Goal: Information Seeking & Learning: Check status

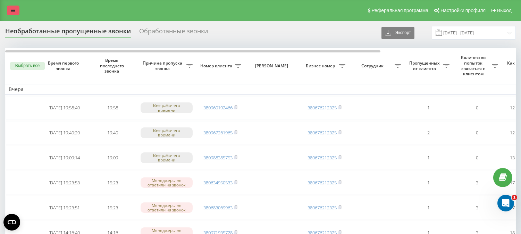
click at [15, 11] on link at bounding box center [13, 11] width 12 height 10
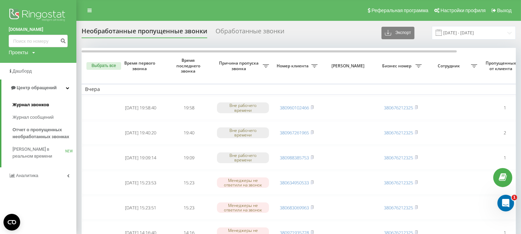
click at [36, 105] on span "Журнал звонков" at bounding box center [30, 104] width 36 height 7
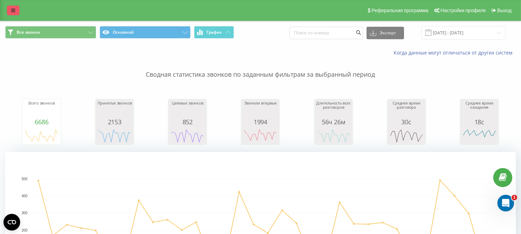
click at [11, 10] on icon at bounding box center [13, 10] width 4 height 5
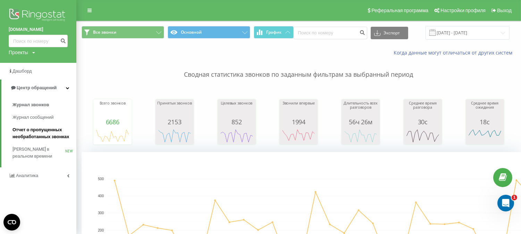
click at [42, 124] on link "Отчет о пропущенных необработанных звонках" at bounding box center [44, 133] width 64 height 19
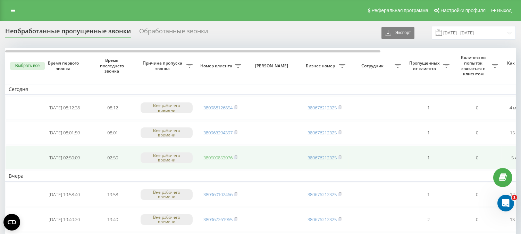
click at [207, 157] on link "380500853076" at bounding box center [217, 157] width 29 height 6
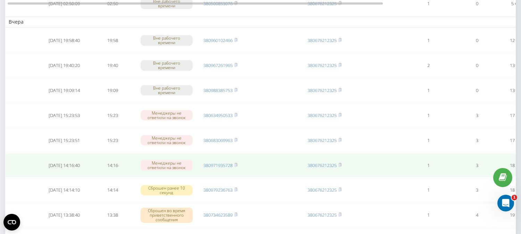
scroll to position [39, 0]
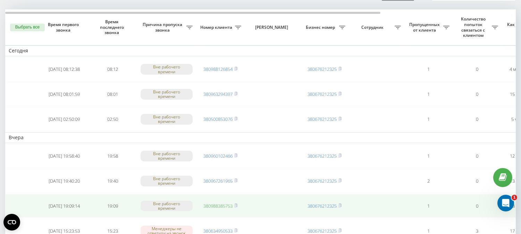
click at [219, 205] on link "380988385753" at bounding box center [217, 206] width 29 height 6
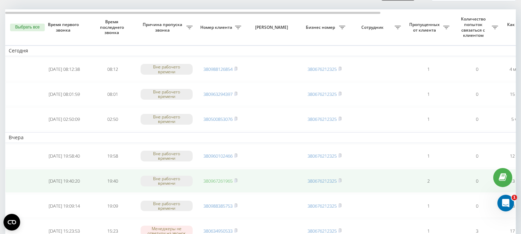
click at [224, 181] on link "380967261965" at bounding box center [217, 181] width 29 height 6
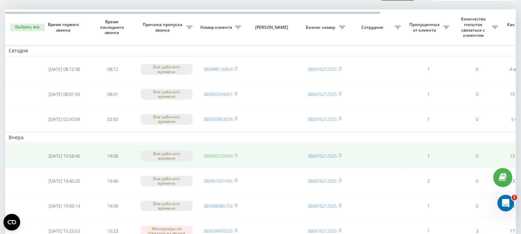
click at [227, 154] on link "380960102466" at bounding box center [217, 156] width 29 height 6
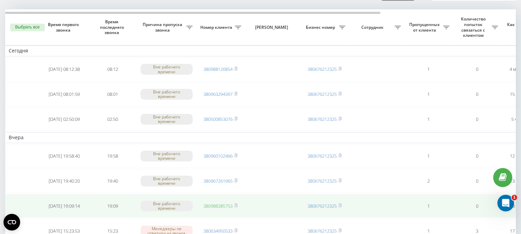
click at [212, 205] on link "380988385753" at bounding box center [217, 206] width 29 height 6
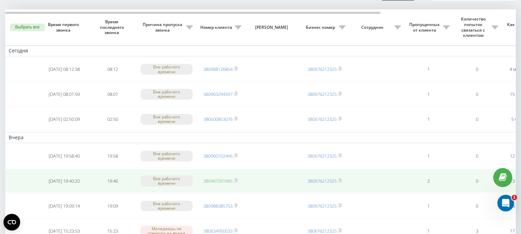
click at [213, 179] on link "380967261965" at bounding box center [217, 181] width 29 height 6
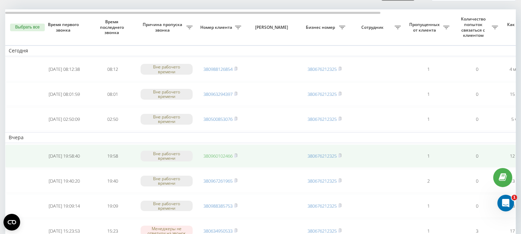
click at [214, 153] on link "380960102466" at bounding box center [217, 156] width 29 height 6
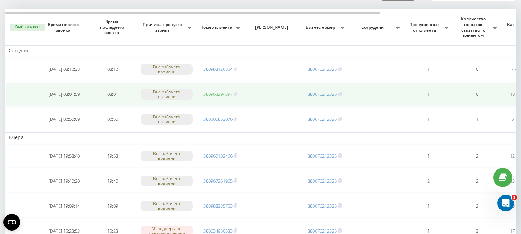
click at [210, 92] on link "380963294397" at bounding box center [217, 94] width 29 height 6
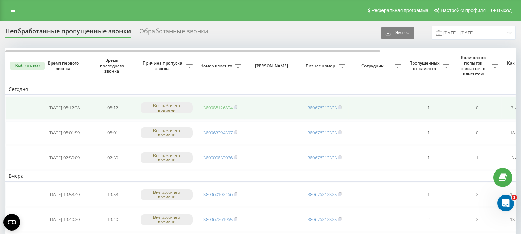
click at [212, 105] on link "380988126854" at bounding box center [217, 107] width 29 height 6
